Goal: Task Accomplishment & Management: Manage account settings

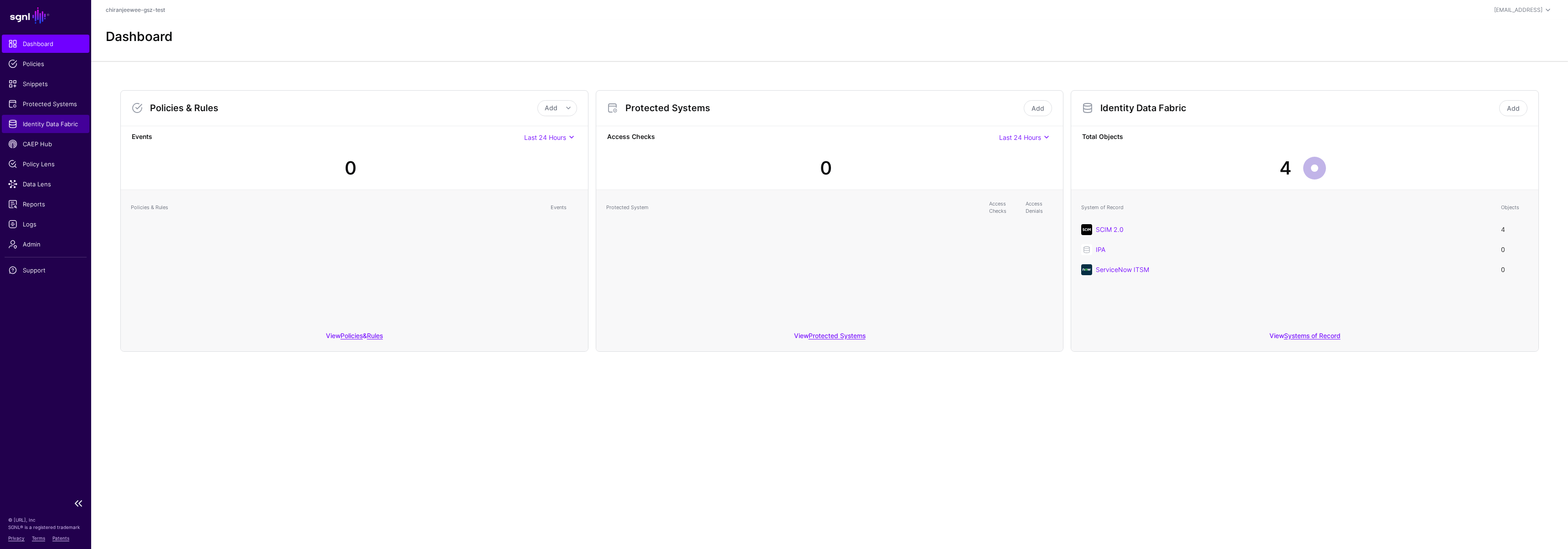
click at [17, 118] on link "Identity Data Fabric" at bounding box center [46, 124] width 88 height 18
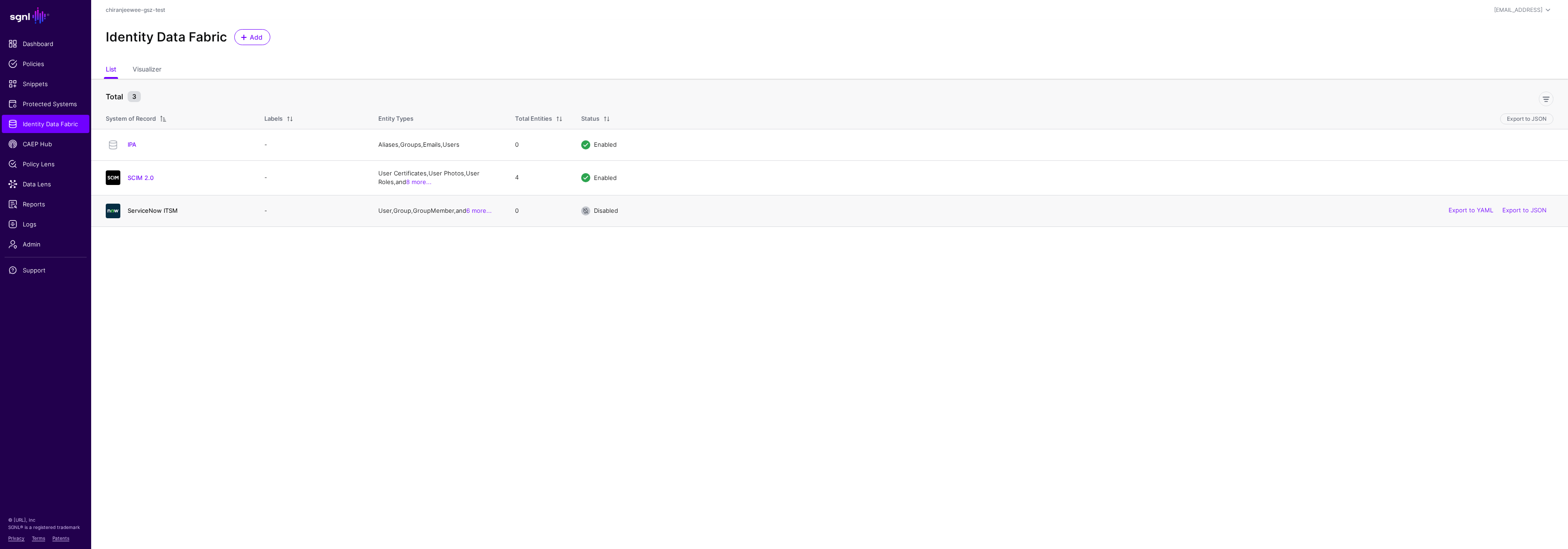
click at [146, 211] on link "ServiceNow ITSM" at bounding box center [153, 211] width 50 height 7
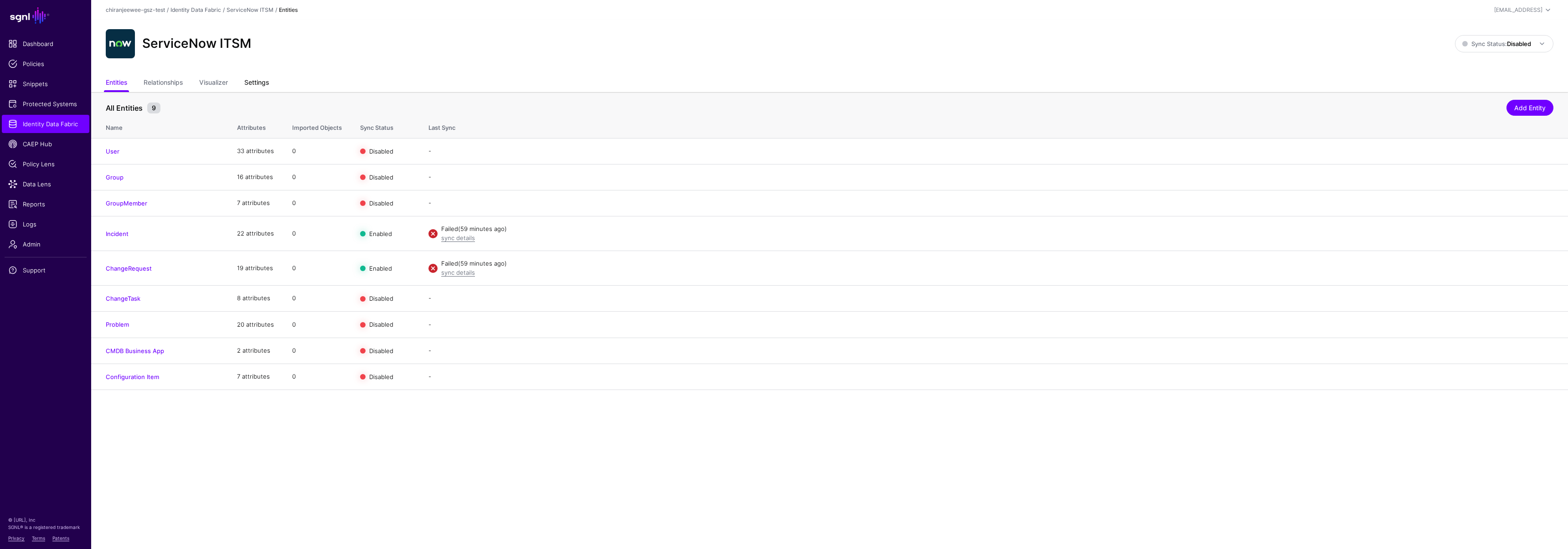
click at [257, 88] on link "Settings" at bounding box center [256, 83] width 24 height 17
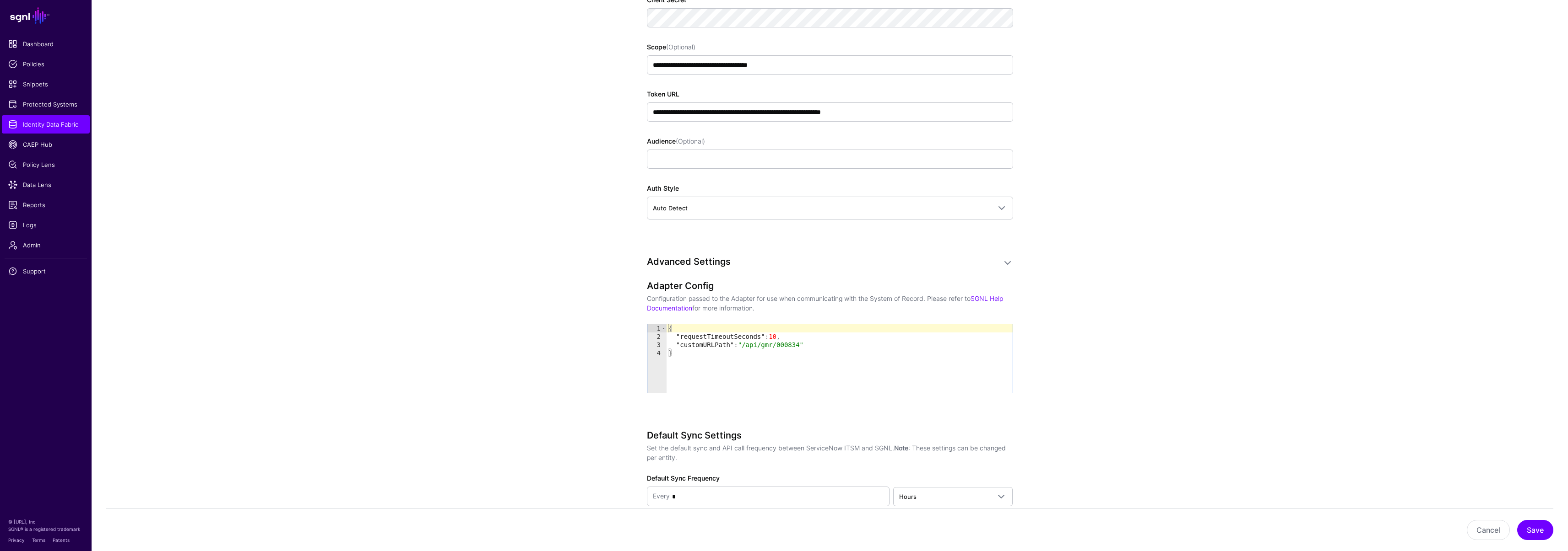
scroll to position [692, 0]
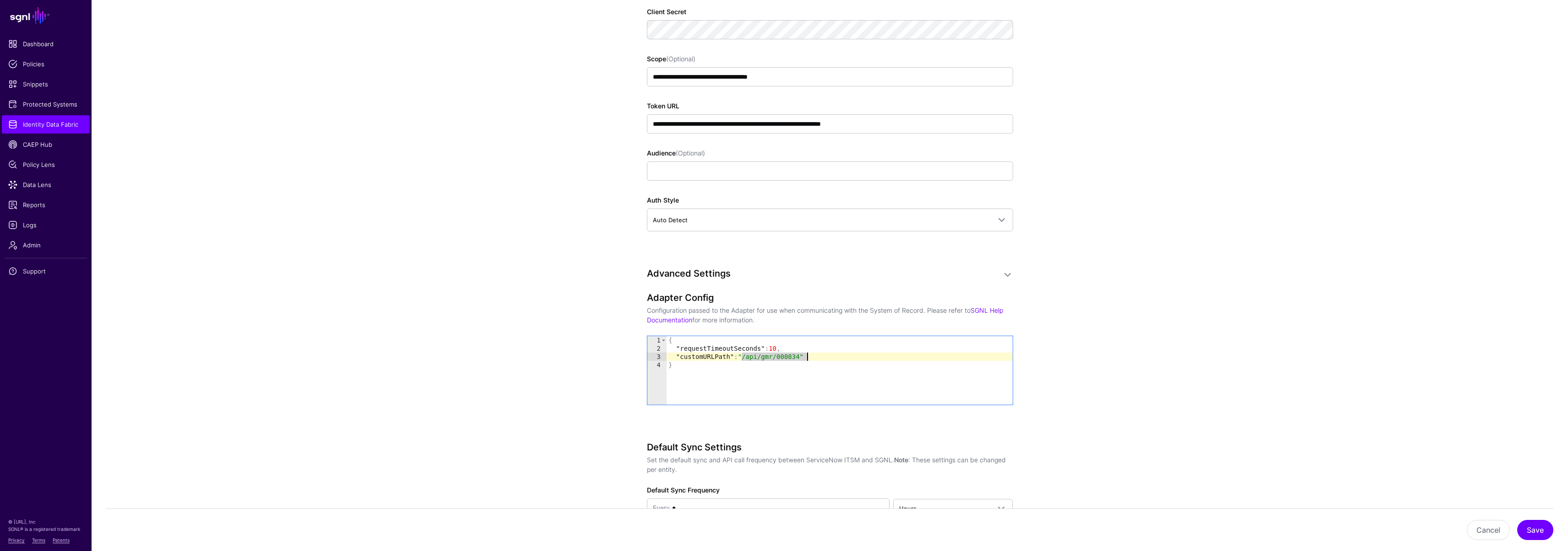
drag, startPoint x: 743, startPoint y: 356, endPoint x: 815, endPoint y: 358, distance: 72.0
click at [815, 358] on div "{ "requestTimeoutSeconds" : 10 , "customURLPath" : "/api/gmr/000834" }" at bounding box center [839, 378] width 346 height 85
paste textarea "*"
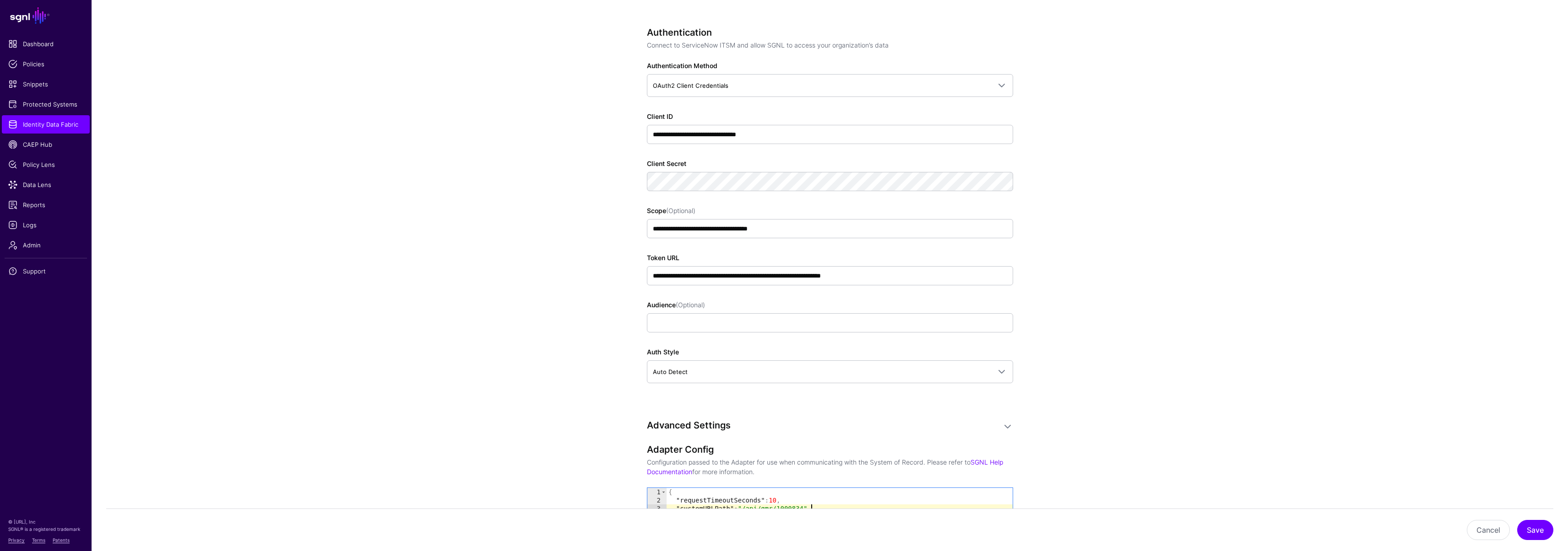
scroll to position [502, 0]
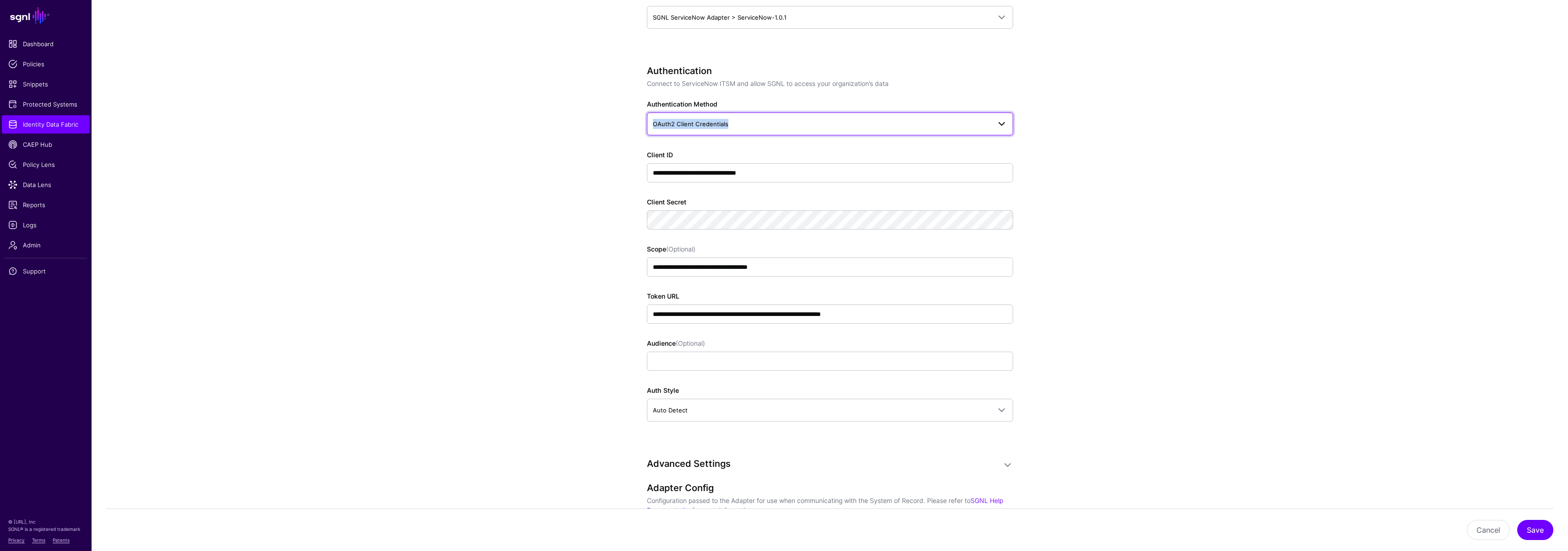
copy span "OAuth2 Client Credentials"
drag, startPoint x: 653, startPoint y: 125, endPoint x: 727, endPoint y: 126, distance: 74.0
click at [727, 126] on span "OAuth2 Client Credentials" at bounding box center [822, 124] width 338 height 10
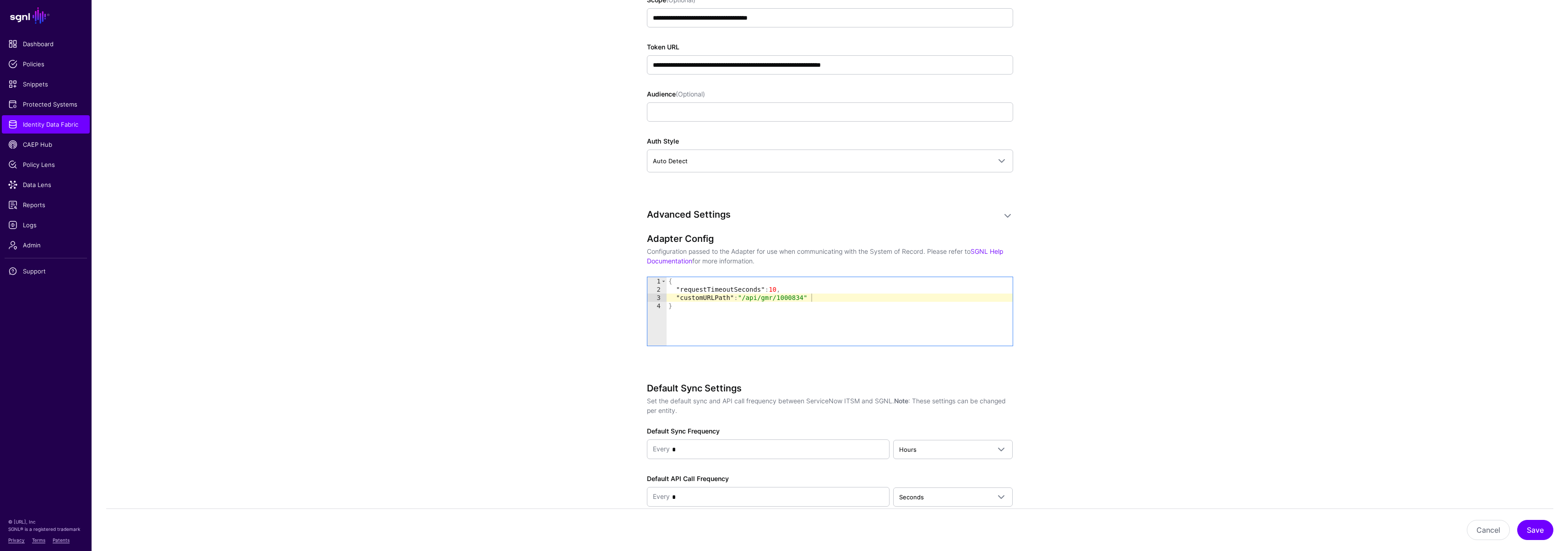
scroll to position [868, 0]
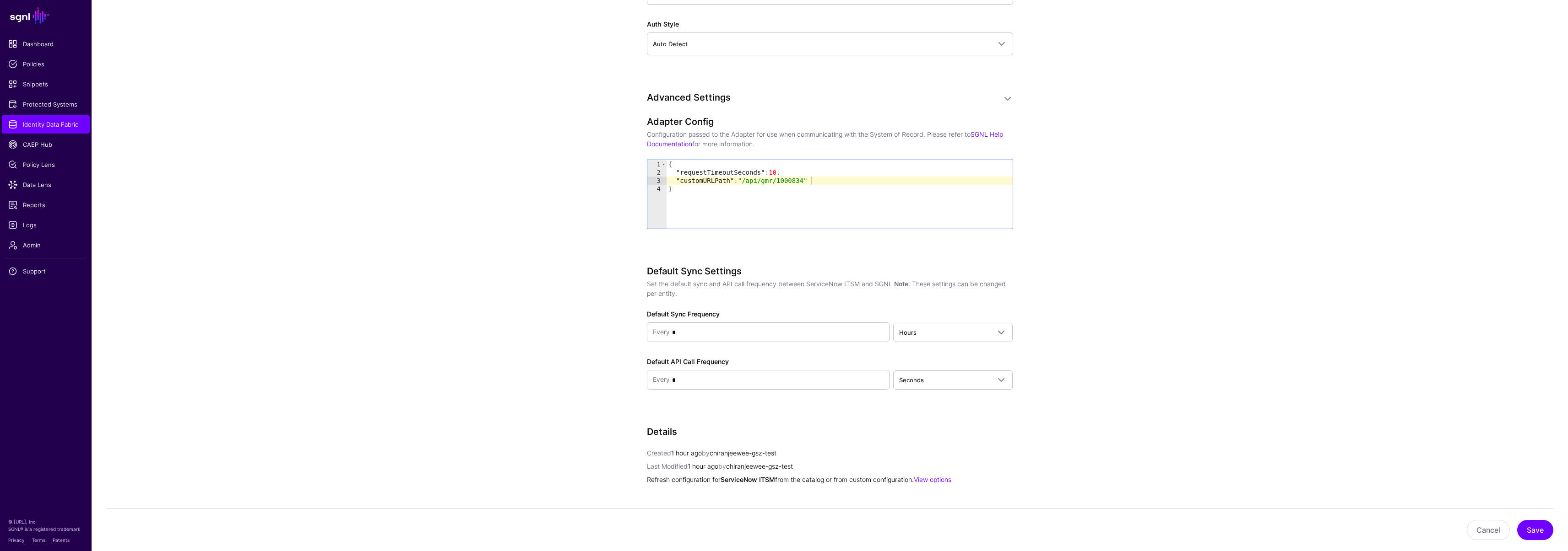
click at [709, 183] on div "{ "requestTimeoutSeconds" : 10 , "customURLPath" : "/api/gmr/1000834" }" at bounding box center [839, 202] width 346 height 85
click at [775, 208] on div "{ "requestTimeoutSeconds" : 10 , "customURLPath" : "/api/gmr/1000834" }" at bounding box center [839, 202] width 346 height 85
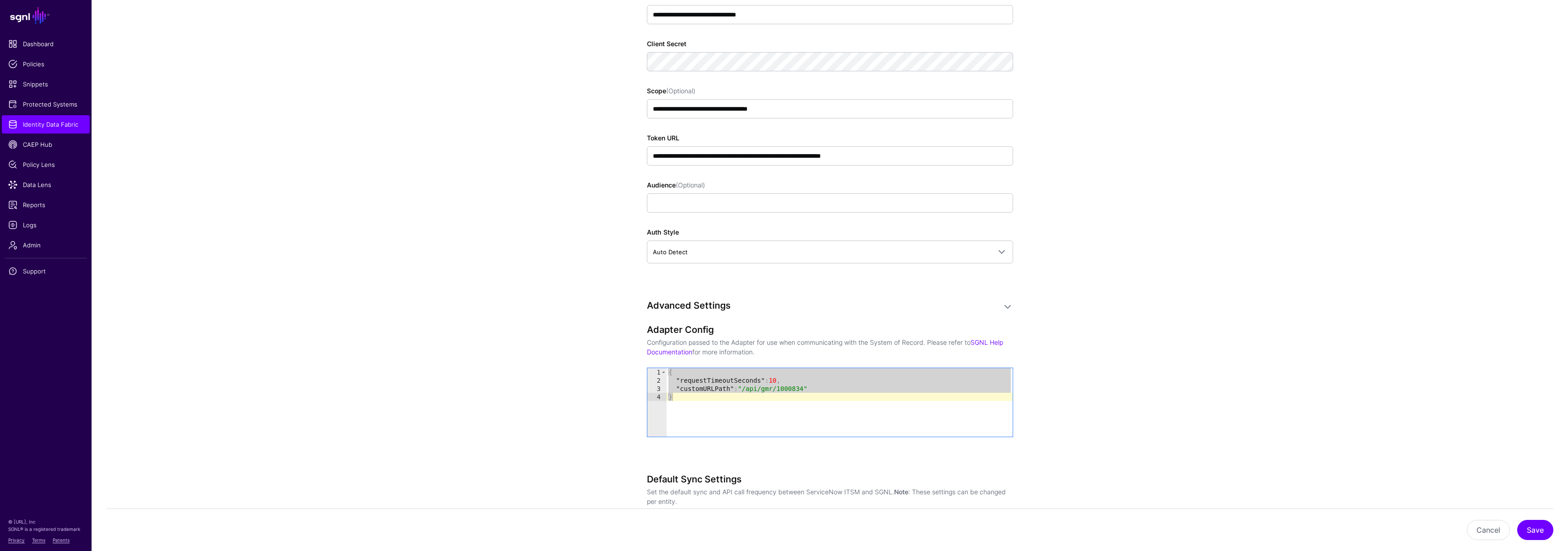
scroll to position [652, 0]
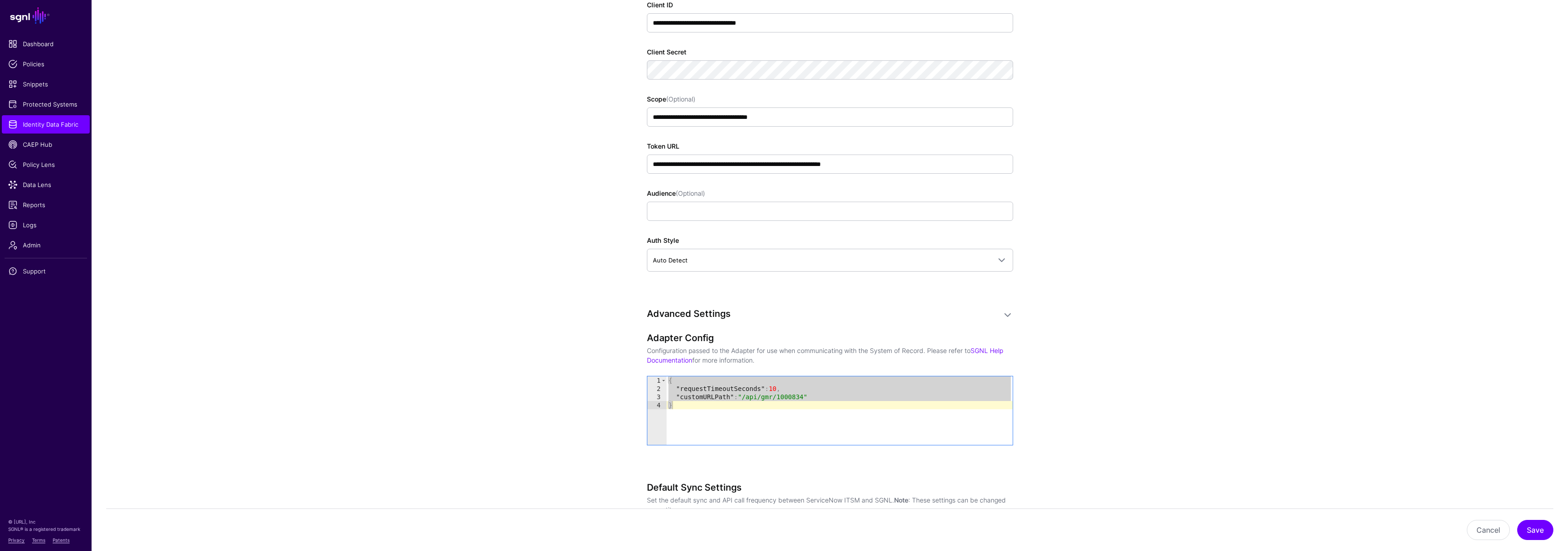
click at [737, 426] on div "{ "requestTimeoutSeconds" : 10 , "customURLPath" : "/api/gmr/1000834" }" at bounding box center [839, 418] width 346 height 85
type textarea "*"
click at [510, 243] on app-datasources-details-form "**********" at bounding box center [830, 167] width 1476 height 1453
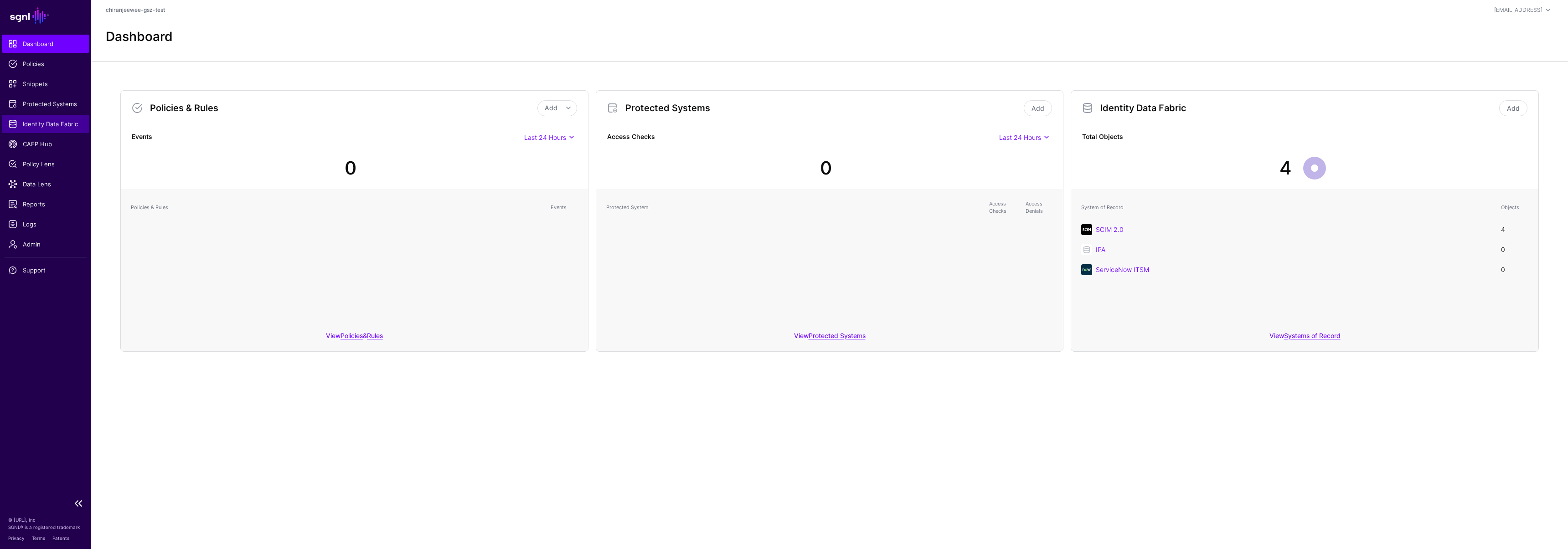
click at [61, 121] on span "Identity Data Fabric" at bounding box center [45, 124] width 75 height 9
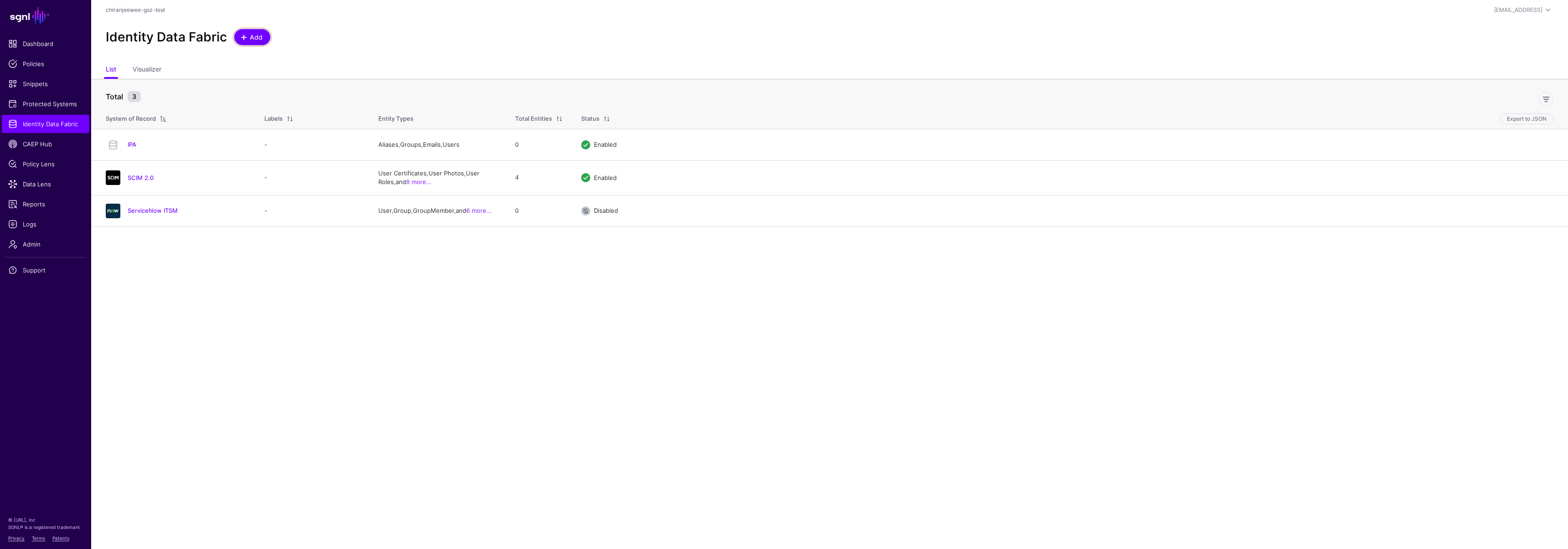
click at [245, 39] on span at bounding box center [244, 37] width 7 height 7
